Goal: Task Accomplishment & Management: Manage account settings

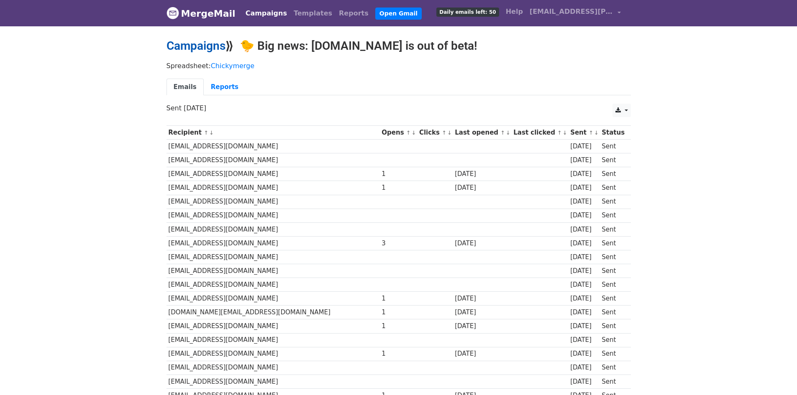
click at [202, 43] on link "Campaigns" at bounding box center [195, 46] width 59 height 14
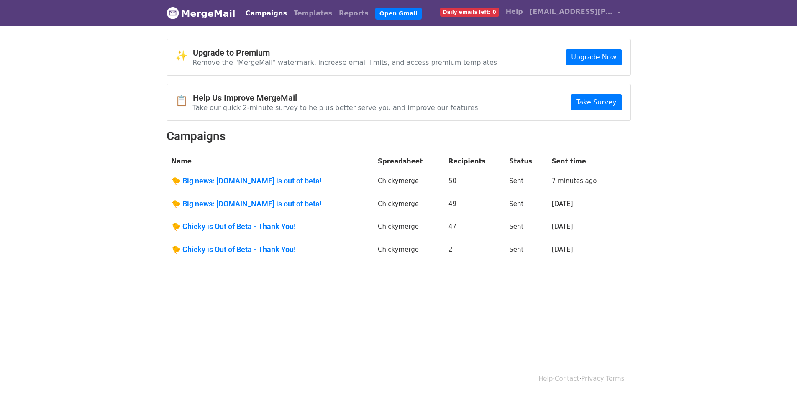
click at [254, 172] on td "🐤 Big news: Chickytutor.com is out of beta!" at bounding box center [269, 182] width 207 height 23
click at [256, 180] on link "🐤 Big news: Chickytutor.com is out of beta!" at bounding box center [269, 180] width 197 height 9
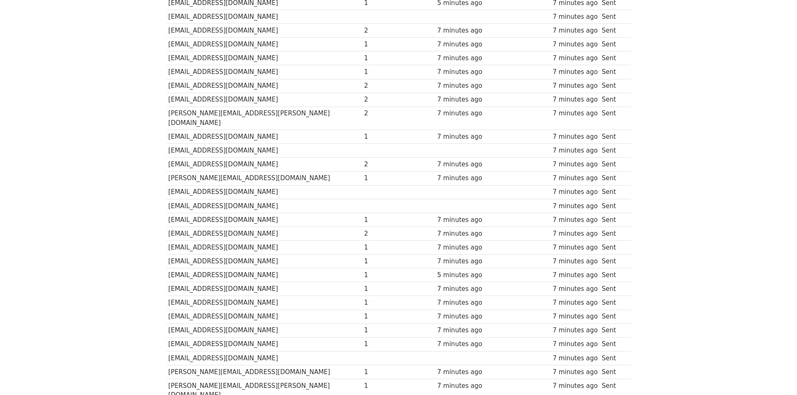
scroll to position [510, 0]
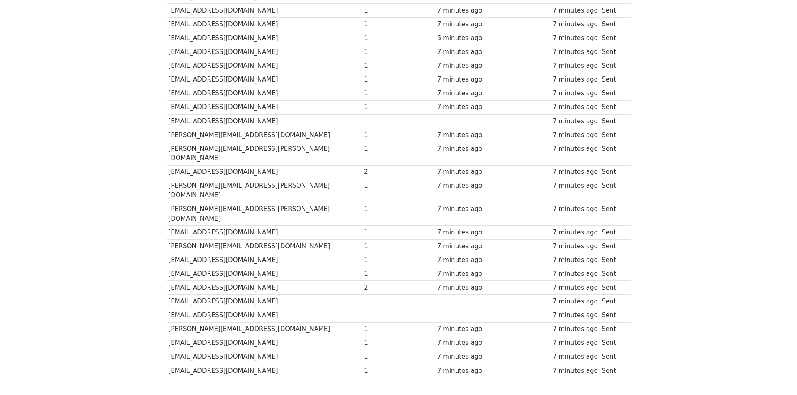
drag, startPoint x: 366, startPoint y: 152, endPoint x: 364, endPoint y: 231, distance: 79.1
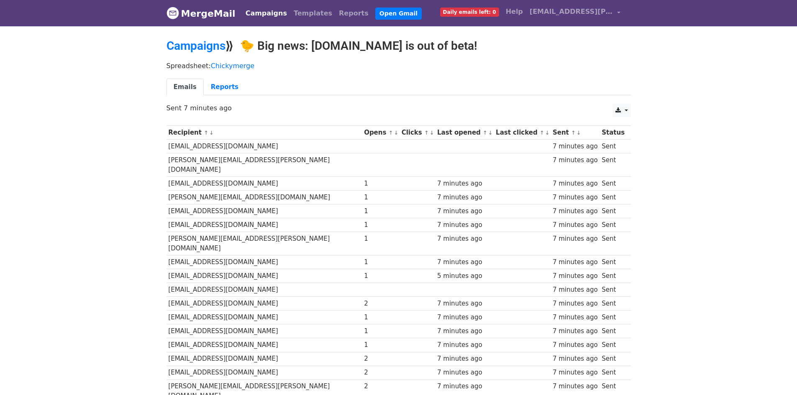
drag, startPoint x: 434, startPoint y: 261, endPoint x: 404, endPoint y: 152, distance: 112.4
